Goal: Download file/media

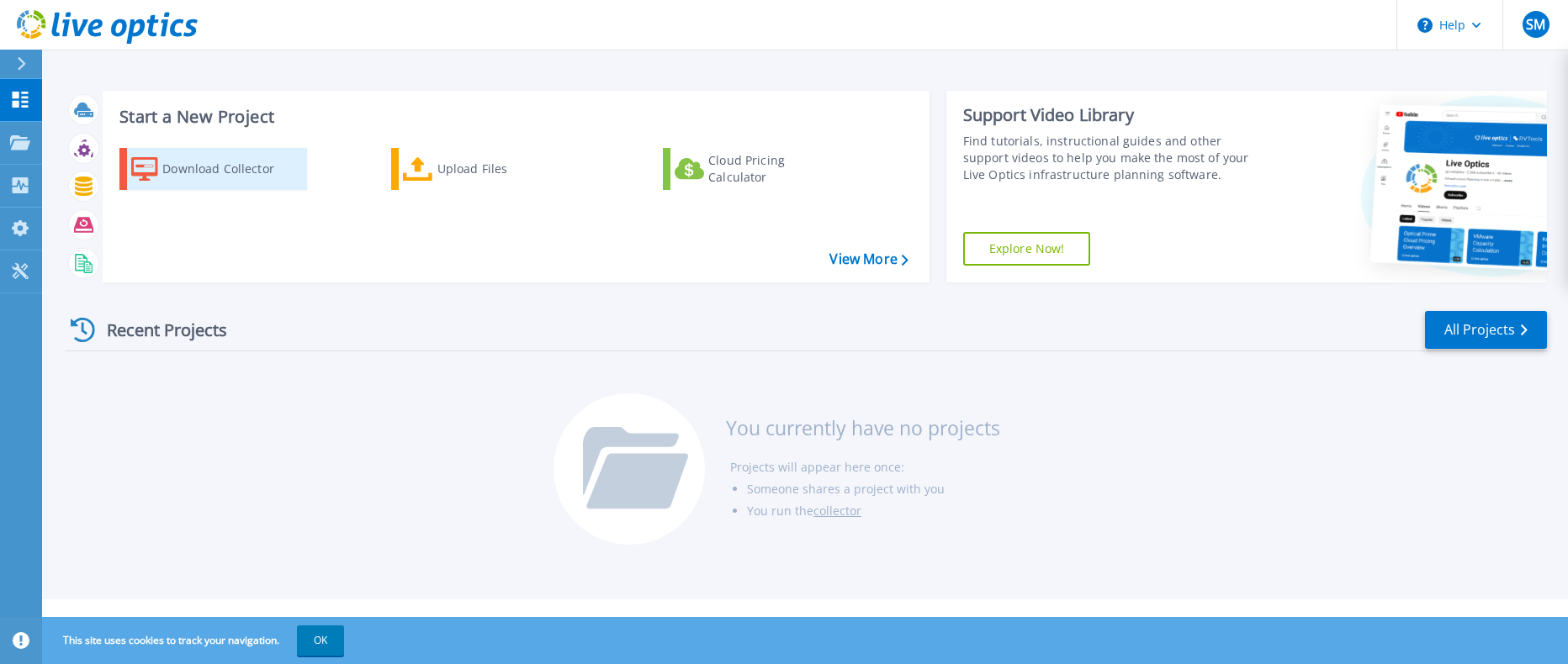
click at [230, 171] on div "Download Collector" at bounding box center [230, 168] width 135 height 33
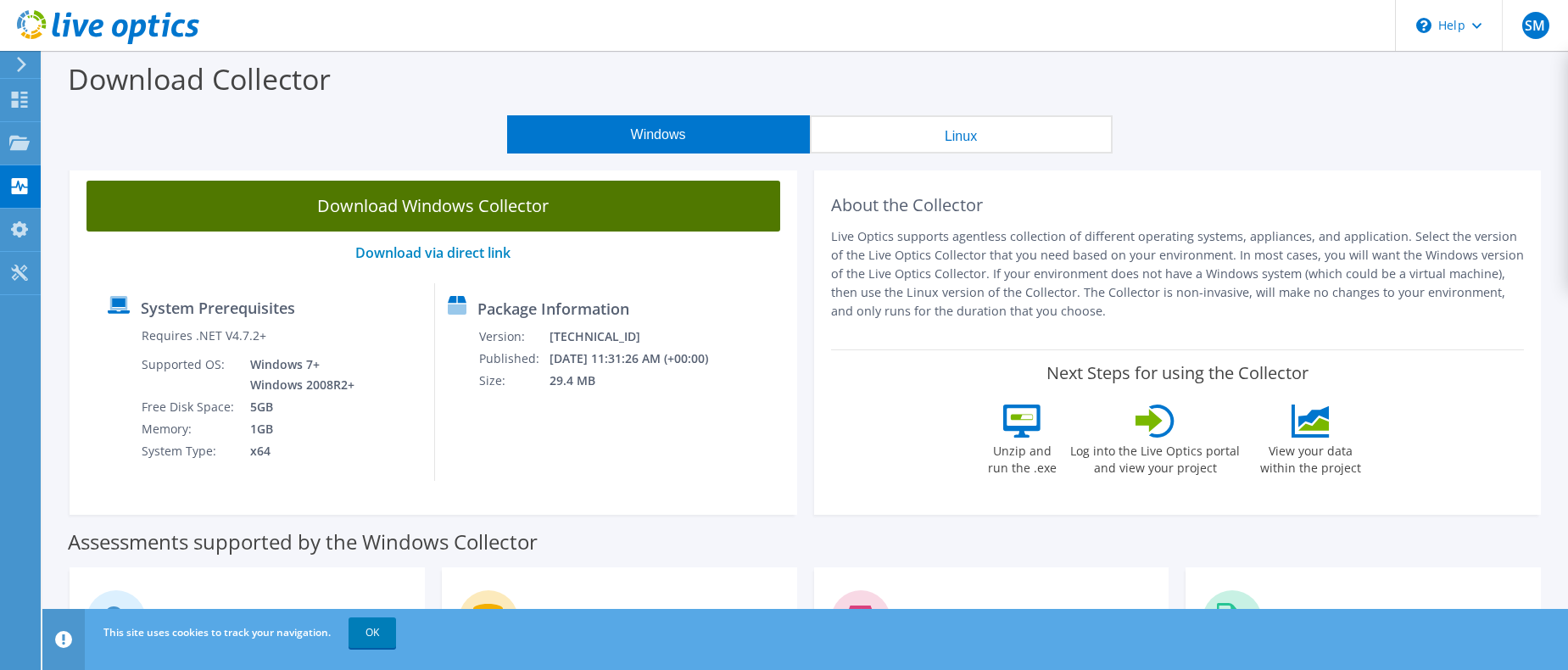
click at [453, 209] on link "Download Windows Collector" at bounding box center [432, 206] width 694 height 51
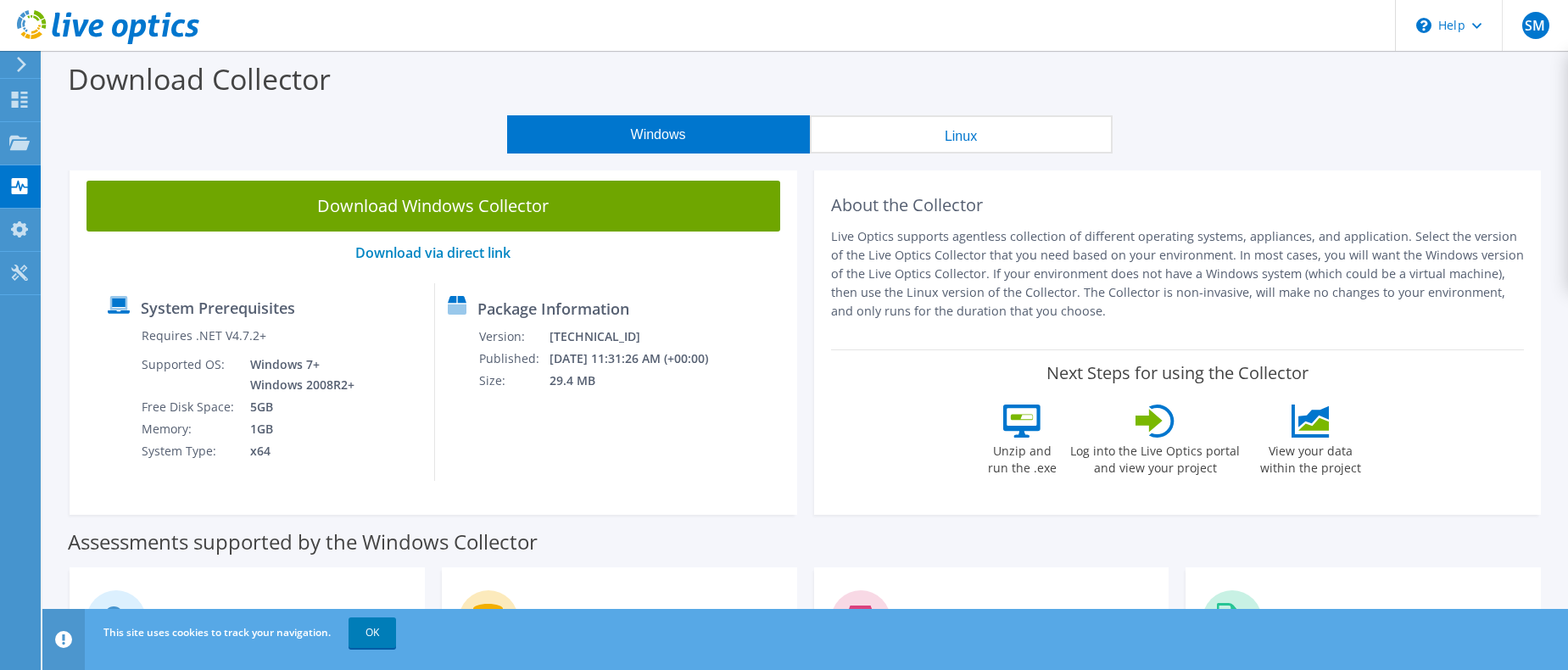
click at [500, 504] on div "Download Windows Collector Download via direct link System Prerequisites Requir…" at bounding box center [433, 339] width 728 height 351
